Goal: Information Seeking & Learning: Learn about a topic

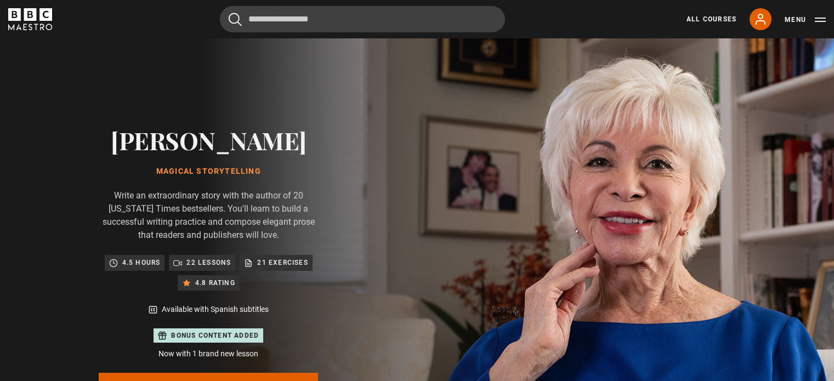
click at [316, 24] on input "Search" at bounding box center [362, 19] width 285 height 26
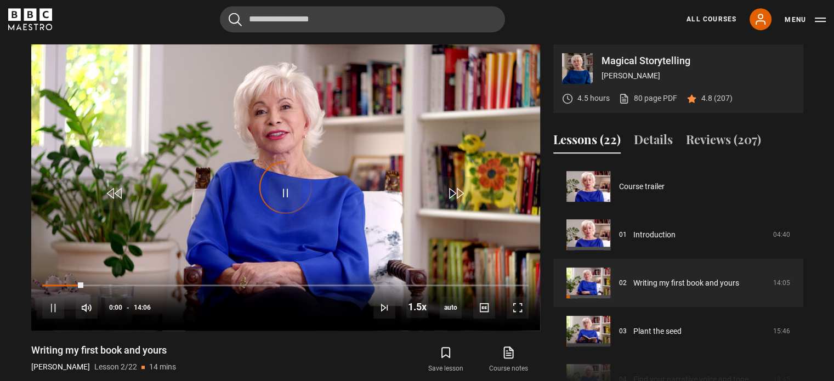
scroll to position [48, 0]
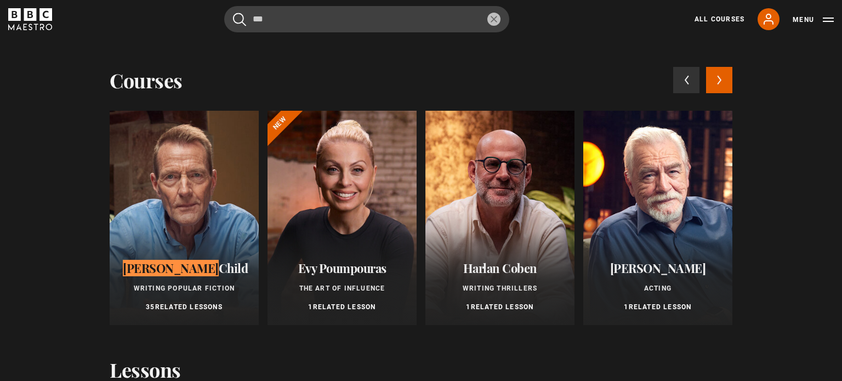
type input "***"
click at [208, 198] on div at bounding box center [184, 218] width 149 height 214
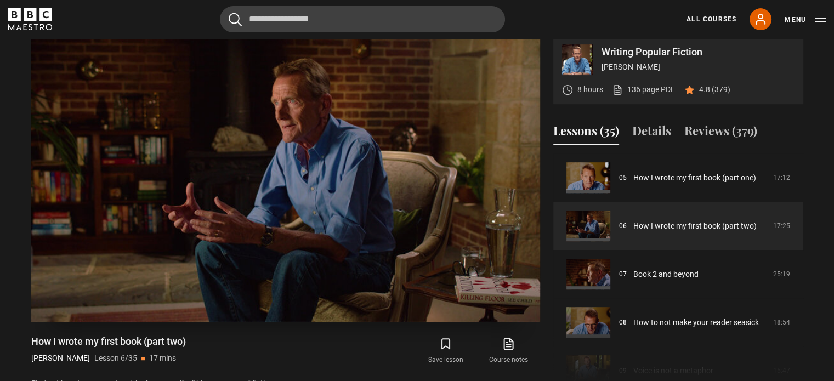
scroll to position [386, 0]
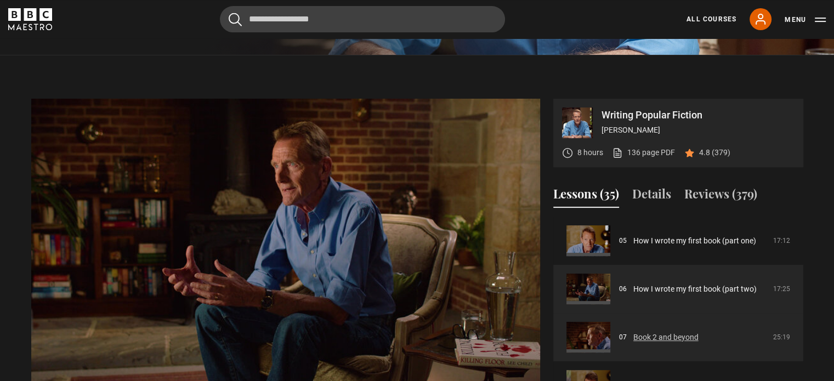
click at [655, 334] on link "Book 2 and beyond" at bounding box center [665, 338] width 65 height 12
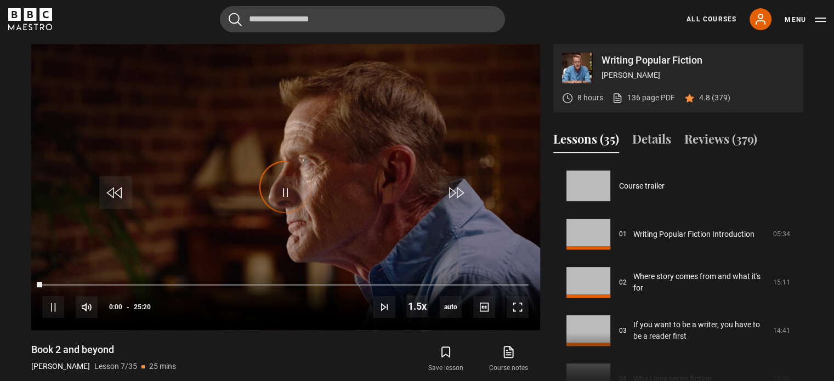
scroll to position [290, 0]
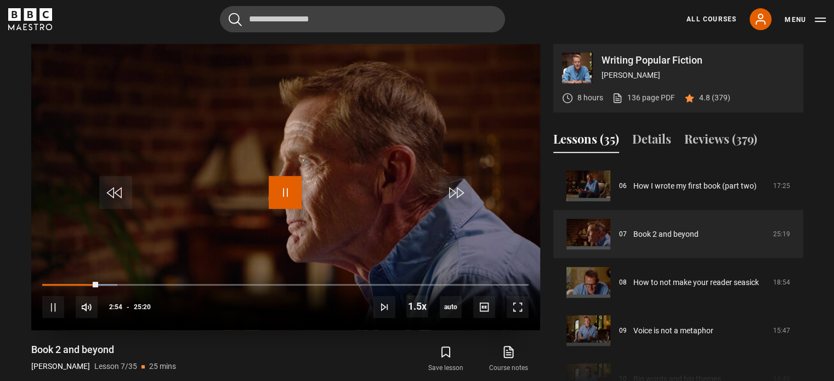
click at [285, 192] on span "Video Player" at bounding box center [285, 192] width 33 height 33
